Goal: Task Accomplishment & Management: Complete application form

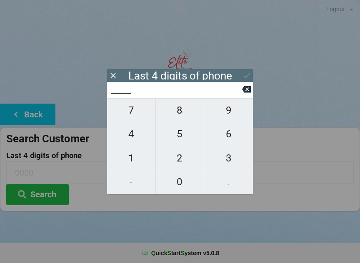
click at [184, 163] on span "2" at bounding box center [180, 158] width 48 height 17
type input "2___"
click at [248, 86] on button at bounding box center [246, 89] width 9 height 11
type input "____"
click at [133, 161] on span "1" at bounding box center [131, 158] width 48 height 17
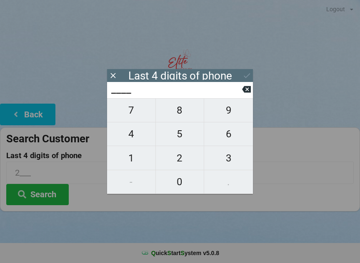
type input "1___"
click at [128, 137] on span "4" at bounding box center [131, 133] width 48 height 17
type input "14__"
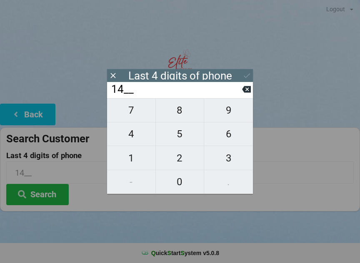
click at [229, 160] on span "3" at bounding box center [228, 158] width 49 height 17
type input "143_"
click at [182, 181] on span "0" at bounding box center [180, 181] width 48 height 17
type input "1430"
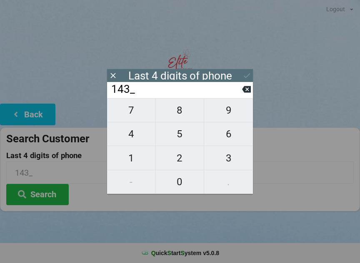
type input "1430"
click at [248, 77] on icon at bounding box center [246, 75] width 9 height 9
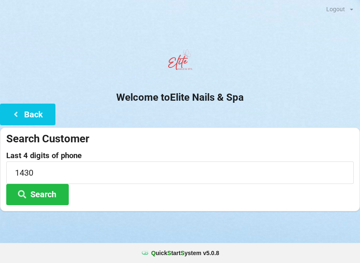
click at [42, 189] on button "Search" at bounding box center [37, 194] width 62 height 21
click at [74, 168] on input "1430" at bounding box center [179, 173] width 347 height 22
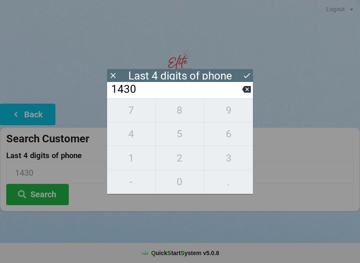
click at [246, 90] on icon at bounding box center [246, 89] width 9 height 7
click at [247, 89] on icon at bounding box center [246, 89] width 9 height 7
click at [250, 89] on icon at bounding box center [246, 89] width 9 height 7
click at [247, 92] on icon at bounding box center [246, 89] width 9 height 9
type input "____"
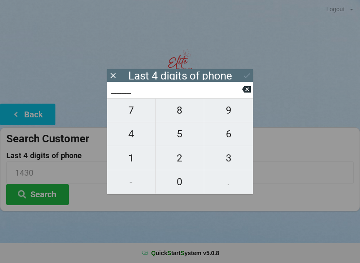
click at [228, 113] on span "9" at bounding box center [228, 110] width 49 height 17
type input "9___"
click at [139, 109] on span "7" at bounding box center [131, 110] width 48 height 17
type input "97__"
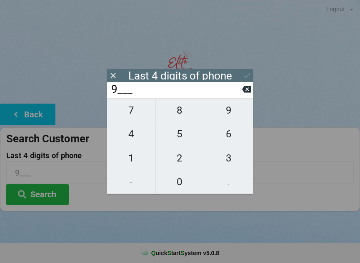
type input "97__"
click at [139, 160] on span "1" at bounding box center [131, 158] width 48 height 17
type input "971_"
click at [241, 113] on span "9" at bounding box center [228, 110] width 49 height 17
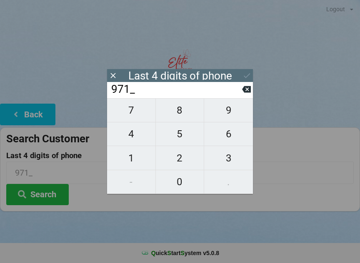
type input "9719"
click at [250, 72] on icon at bounding box center [246, 75] width 9 height 9
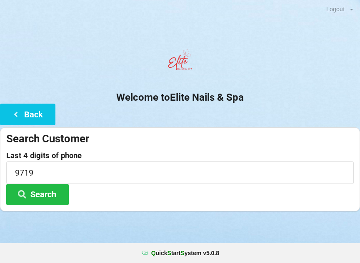
click at [52, 191] on button "Search" at bounding box center [37, 194] width 62 height 21
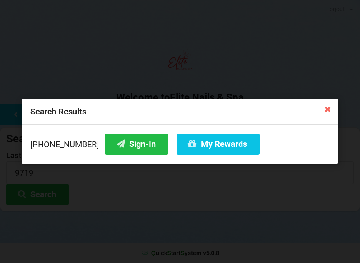
click at [128, 139] on button "Sign-In" at bounding box center [136, 144] width 63 height 21
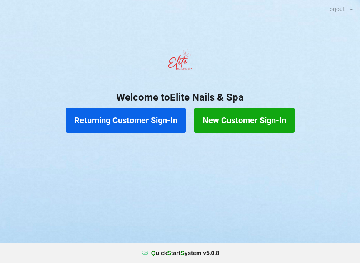
click at [242, 118] on button "New Customer Sign-In" at bounding box center [244, 120] width 100 height 25
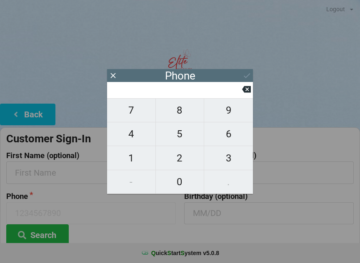
click at [134, 137] on span "4" at bounding box center [131, 133] width 48 height 17
type input "4"
click at [178, 186] on span "0" at bounding box center [180, 181] width 48 height 17
type input "40"
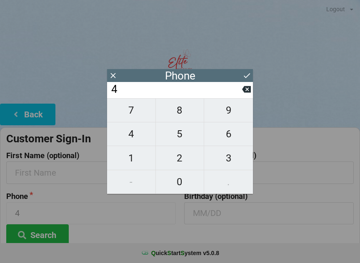
type input "40"
click at [134, 118] on span "7" at bounding box center [131, 110] width 48 height 17
type input "407"
click at [184, 115] on span "8" at bounding box center [180, 110] width 48 height 17
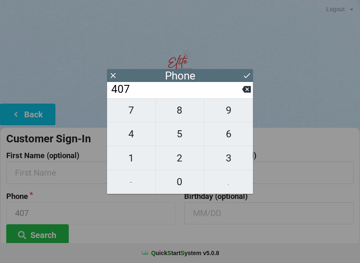
type input "4078"
click at [225, 140] on span "6" at bounding box center [228, 133] width 49 height 17
type input "40786"
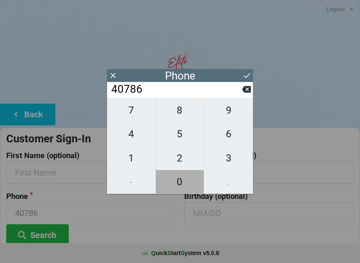
click at [180, 190] on span "0" at bounding box center [180, 181] width 48 height 17
type input "407860"
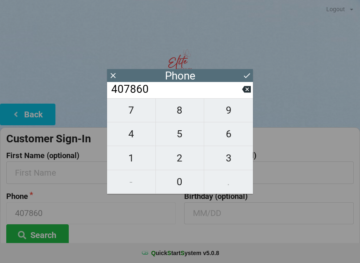
click at [230, 118] on span "9" at bounding box center [228, 110] width 49 height 17
type input "4078609"
click at [182, 189] on span "0" at bounding box center [180, 181] width 48 height 17
type input "40786090"
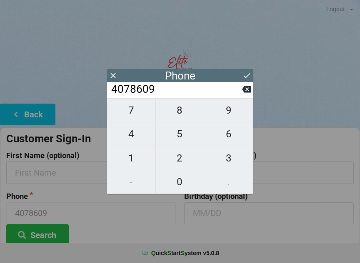
type input "40786090"
click at [230, 117] on span "9" at bounding box center [228, 110] width 49 height 17
type input "407860909"
click at [185, 164] on span "2" at bounding box center [180, 158] width 48 height 17
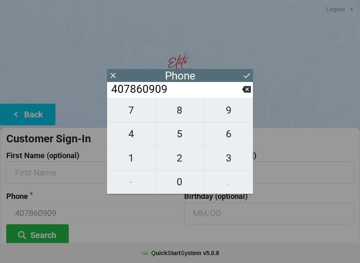
type input "4078609092"
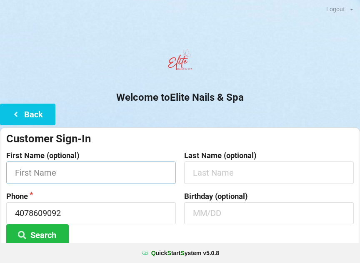
click at [81, 170] on input "text" at bounding box center [91, 173] width 170 height 22
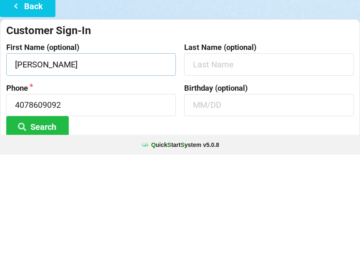
type input "[PERSON_NAME]"
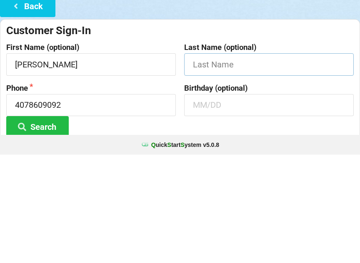
click at [280, 162] on input "text" at bounding box center [269, 173] width 170 height 22
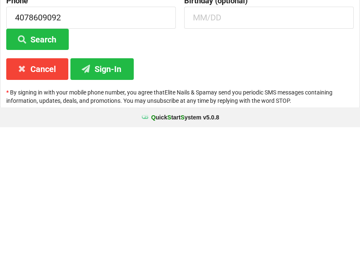
scroll to position [62, 0]
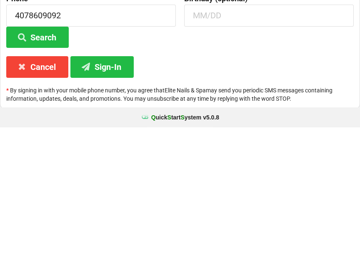
type input "[PERSON_NAME]"
click at [109, 192] on button "Sign-In" at bounding box center [101, 202] width 63 height 21
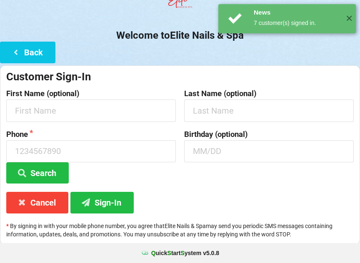
scroll to position [0, 0]
